Goal: Answer question/provide support

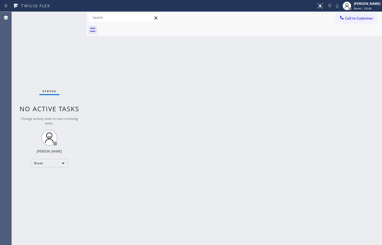
click at [340, 69] on div "Back to Dashboard Change Sender ID Customers Technicians Select a contact Outbo…" at bounding box center [234, 128] width 295 height 233
click at [367, 8] on div "Break | 1h" at bounding box center [367, 8] width 27 height 4
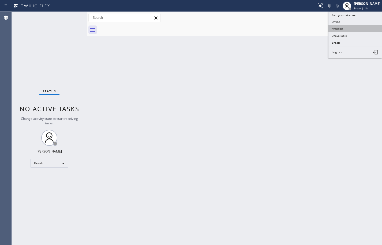
click at [359, 29] on button "Available" at bounding box center [355, 28] width 54 height 7
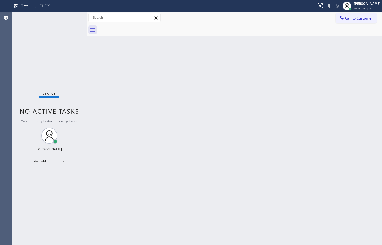
click at [366, 66] on div "Back to Dashboard Change Sender ID Customers Technicians Select a contact Outbo…" at bounding box center [234, 128] width 295 height 233
click at [372, 20] on span "Call to Customer" at bounding box center [359, 18] width 28 height 5
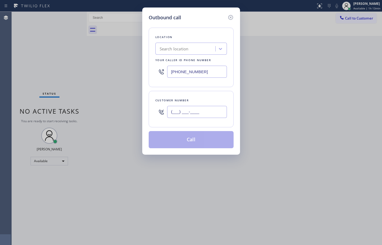
click at [202, 113] on input "(___) ___-____" at bounding box center [197, 112] width 60 height 12
paste input "872) 205-2556"
type input "[PHONE_NUMBER]"
click at [220, 87] on div "Location Search location Your caller id phone number [PHONE_NUMBER]" at bounding box center [191, 57] width 85 height 59
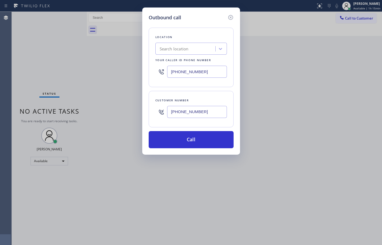
click at [201, 69] on input "[PHONE_NUMBER]" at bounding box center [197, 72] width 60 height 12
paste input "619) 675-7477"
type input "[PHONE_NUMBER]"
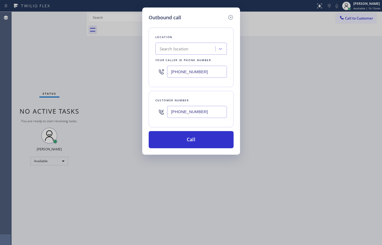
click at [207, 89] on div "Location Search location Your caller id phone number [PHONE_NUMBER] Customer nu…" at bounding box center [191, 84] width 85 height 127
click at [232, 17] on icon at bounding box center [230, 17] width 6 height 6
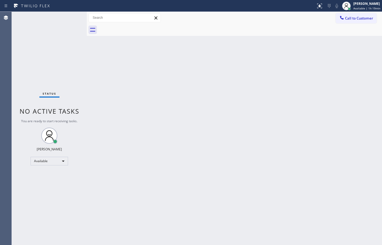
click at [368, 156] on div "Back to Dashboard Change Sender ID Customers Technicians Select a contact Outbo…" at bounding box center [234, 128] width 295 height 233
click at [213, 60] on div "Back to Dashboard Change Sender ID Customers Technicians Select a contact Outbo…" at bounding box center [234, 128] width 295 height 233
click at [51, 65] on div "Status No active tasks You are ready to start receiving tasks. [PERSON_NAME] Av…" at bounding box center [49, 128] width 75 height 233
click at [367, 21] on button "Call to Customer" at bounding box center [356, 18] width 41 height 10
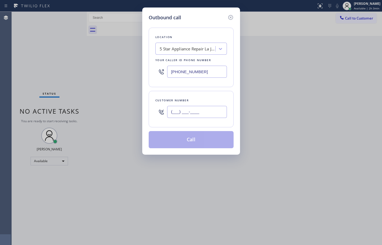
click at [201, 111] on input "(___) ___-____" at bounding box center [197, 112] width 60 height 12
paste input "646) 130-697"
type input "(646) 130-697_"
click at [233, 17] on icon at bounding box center [230, 17] width 5 height 5
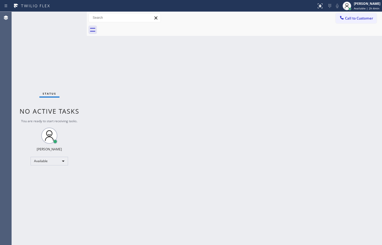
click at [60, 63] on div "Status No active tasks You are ready to start receiving tasks. [PERSON_NAME] Av…" at bounding box center [49, 128] width 75 height 233
click at [270, 69] on div "Back to Dashboard Change Sender ID Customers Technicians Select a contact Outbo…" at bounding box center [234, 128] width 295 height 233
click at [360, 153] on div "Back to Dashboard Change Sender ID Customers Technicians Select a contact Outbo…" at bounding box center [234, 128] width 295 height 233
click at [52, 61] on div "Status No active tasks You are ready to start receiving tasks. [PERSON_NAME] Av…" at bounding box center [49, 128] width 75 height 233
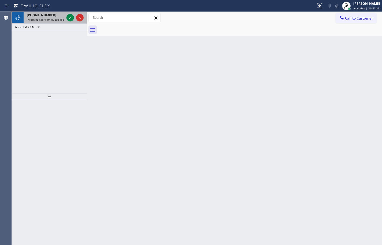
click at [42, 19] on span "Incoming call from queue [Test] All" at bounding box center [49, 20] width 44 height 4
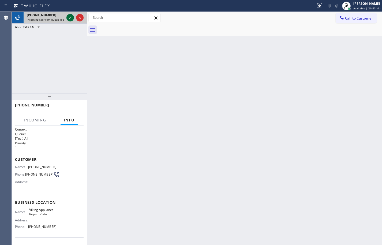
click at [69, 16] on icon at bounding box center [70, 17] width 6 height 6
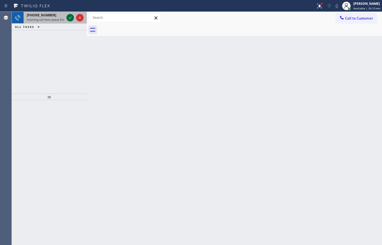
click at [70, 18] on icon at bounding box center [70, 17] width 6 height 6
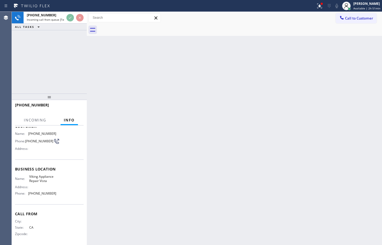
scroll to position [36, 0]
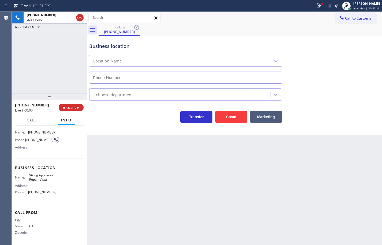
type input "[PHONE_NUMBER]"
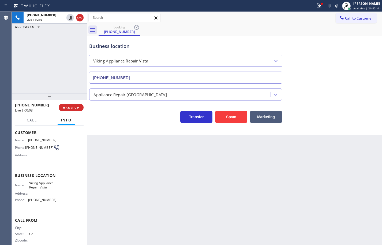
scroll to position [0, 0]
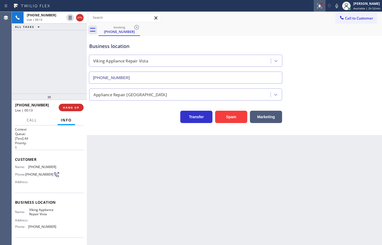
click at [314, 9] on button at bounding box center [320, 6] width 12 height 12
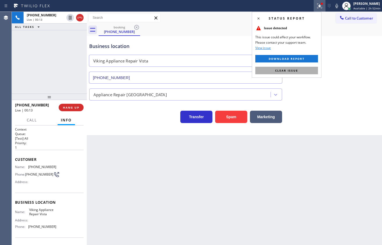
click at [314, 68] on button "Clear issue" at bounding box center [286, 71] width 63 height 8
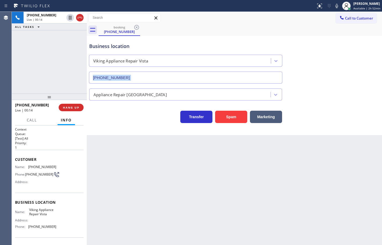
click at [314, 68] on div "Business location Viking Appliance Repair Vista [PHONE_NUMBER]" at bounding box center [234, 59] width 293 height 48
click at [43, 210] on span "Viking Appliance Repair Vista" at bounding box center [42, 212] width 27 height 8
copy span "Viking Appliance Repair Vista"
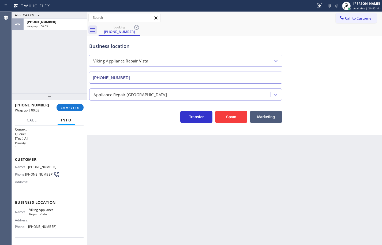
click at [43, 228] on span "[PHONE_NUMBER]" at bounding box center [42, 226] width 28 height 4
copy span "[PHONE_NUMBER]"
click at [45, 167] on span "[PHONE_NUMBER]" at bounding box center [42, 167] width 28 height 4
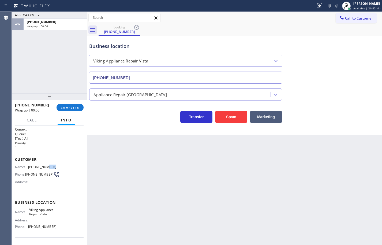
click at [45, 167] on span "[PHONE_NUMBER]" at bounding box center [42, 167] width 28 height 4
copy span "[PHONE_NUMBER]"
click at [79, 109] on span "COMPLETE" at bounding box center [70, 108] width 18 height 4
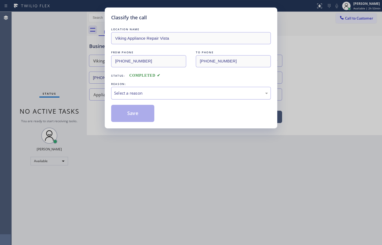
click at [150, 94] on div "Select a reason" at bounding box center [191, 93] width 154 height 6
click at [142, 115] on button "Save" at bounding box center [132, 113] width 43 height 17
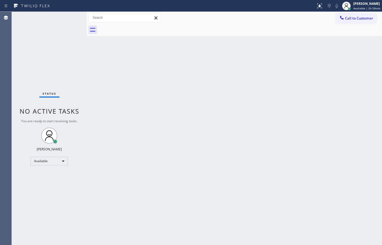
click at [368, 138] on div "Back to Dashboard Change Sender ID Customers Technicians Select a contact Outbo…" at bounding box center [234, 128] width 295 height 233
click at [283, 128] on div "Back to Dashboard Change Sender ID Customers Technicians Select a contact Outbo…" at bounding box center [234, 128] width 295 height 233
click at [293, 118] on div "Back to Dashboard Change Sender ID Customers Technicians Select a contact Outbo…" at bounding box center [234, 128] width 295 height 233
click at [365, 5] on div "[PERSON_NAME]" at bounding box center [366, 3] width 27 height 5
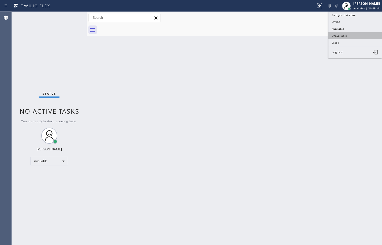
click at [360, 36] on button "Unavailable" at bounding box center [355, 35] width 54 height 7
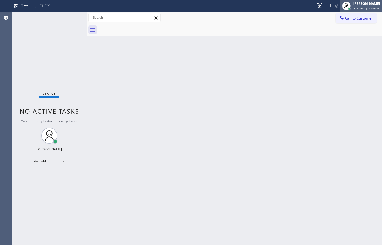
click at [363, 8] on span "Available | 2h 59min" at bounding box center [366, 8] width 27 height 4
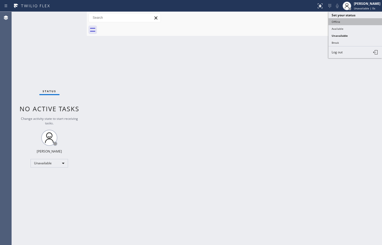
click at [358, 22] on button "Offline" at bounding box center [355, 21] width 54 height 7
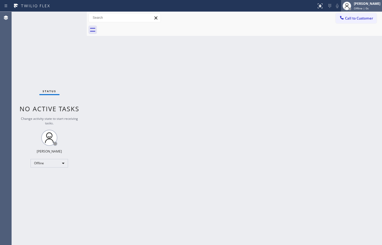
click at [363, 9] on span "Offline | 0s" at bounding box center [361, 8] width 15 height 4
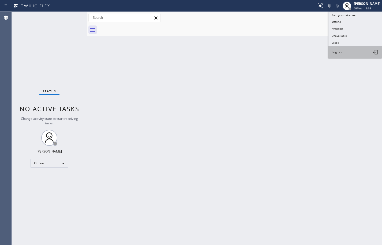
click at [354, 51] on button "Log out" at bounding box center [355, 52] width 54 height 12
